Goal: Check status

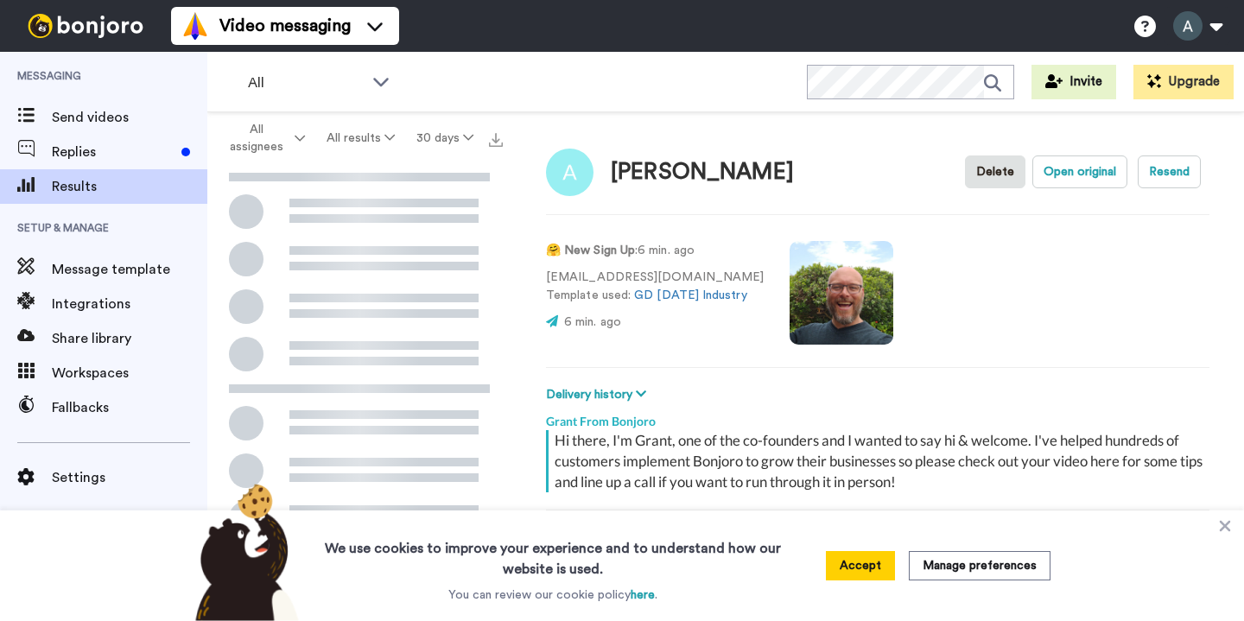
click at [831, 309] on video at bounding box center [841, 293] width 104 height 104
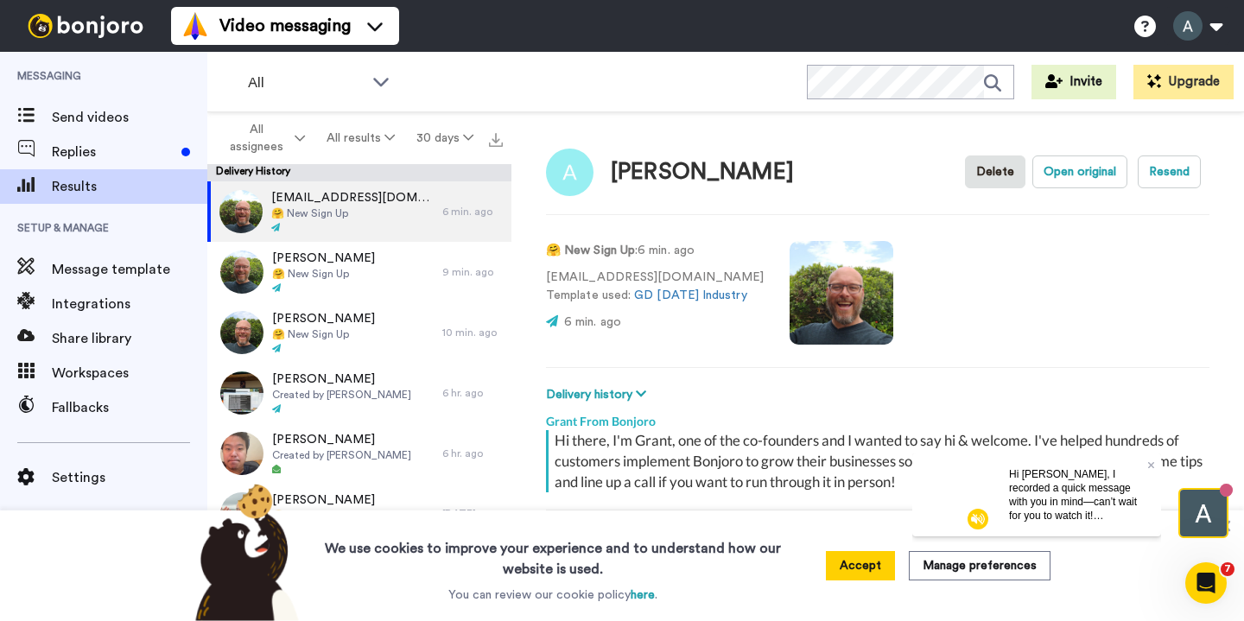
click at [837, 320] on video at bounding box center [841, 293] width 104 height 104
click at [821, 314] on video at bounding box center [841, 293] width 104 height 104
drag, startPoint x: 821, startPoint y: 314, endPoint x: 946, endPoint y: 294, distance: 126.9
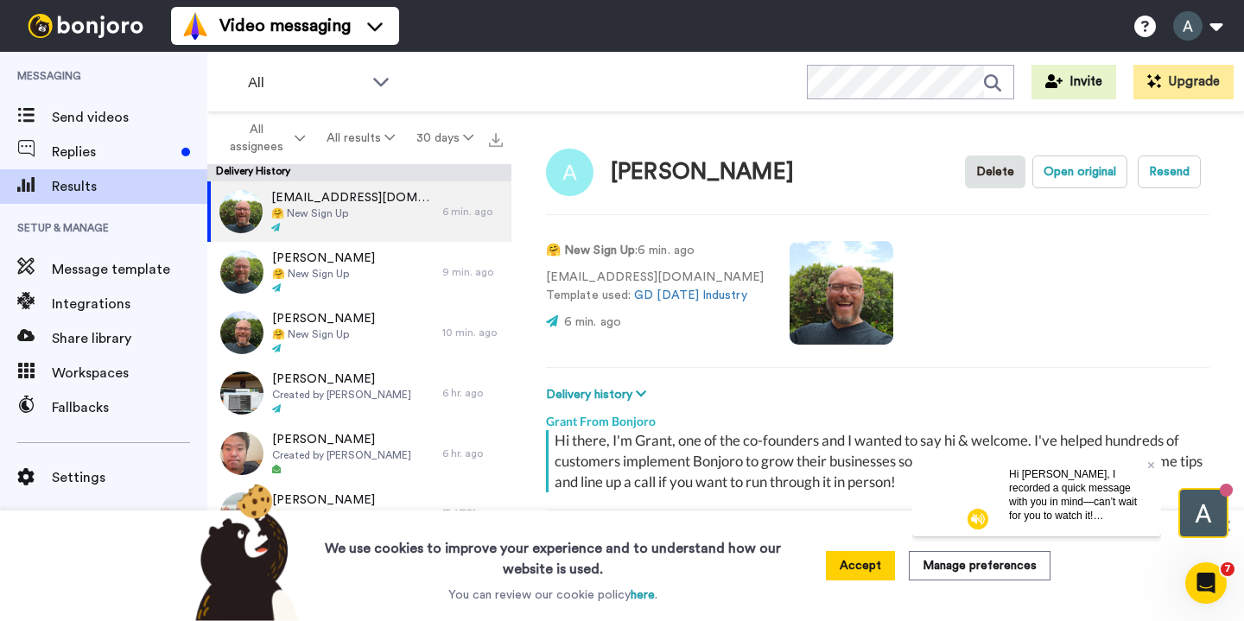
click at [946, 294] on div "🤗 New Sign Up : 6 min. ago [EMAIL_ADDRESS][DOMAIN_NAME] Template used: GD [DATE…" at bounding box center [877, 290] width 663 height 117
drag, startPoint x: 844, startPoint y: 295, endPoint x: 940, endPoint y: 297, distance: 95.9
click at [940, 297] on div "🤗 New Sign Up : 6 min. ago [EMAIL_ADDRESS][DOMAIN_NAME] Template used: GD [DATE…" at bounding box center [877, 290] width 663 height 117
type textarea "x"
